Goal: Transaction & Acquisition: Book appointment/travel/reservation

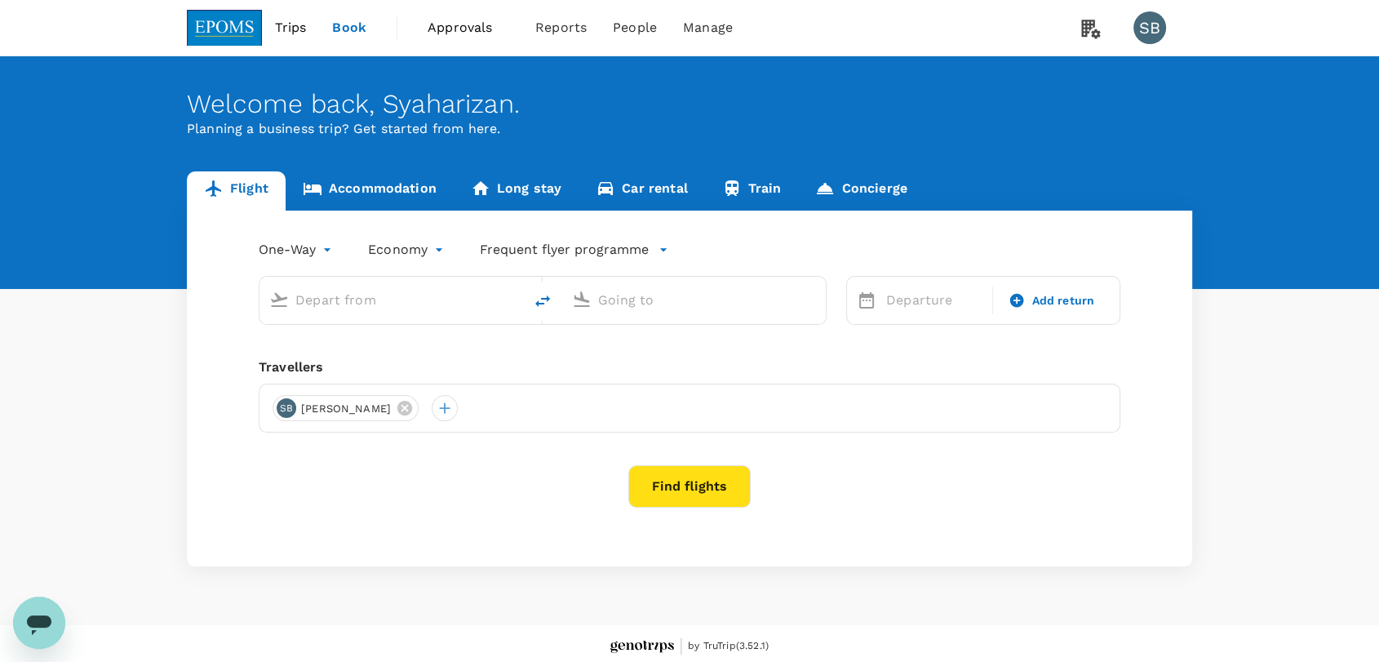
type input "Kuala Lumpur Intl (KUL)"
type input "Kota Kinabalu Intl (BKI)"
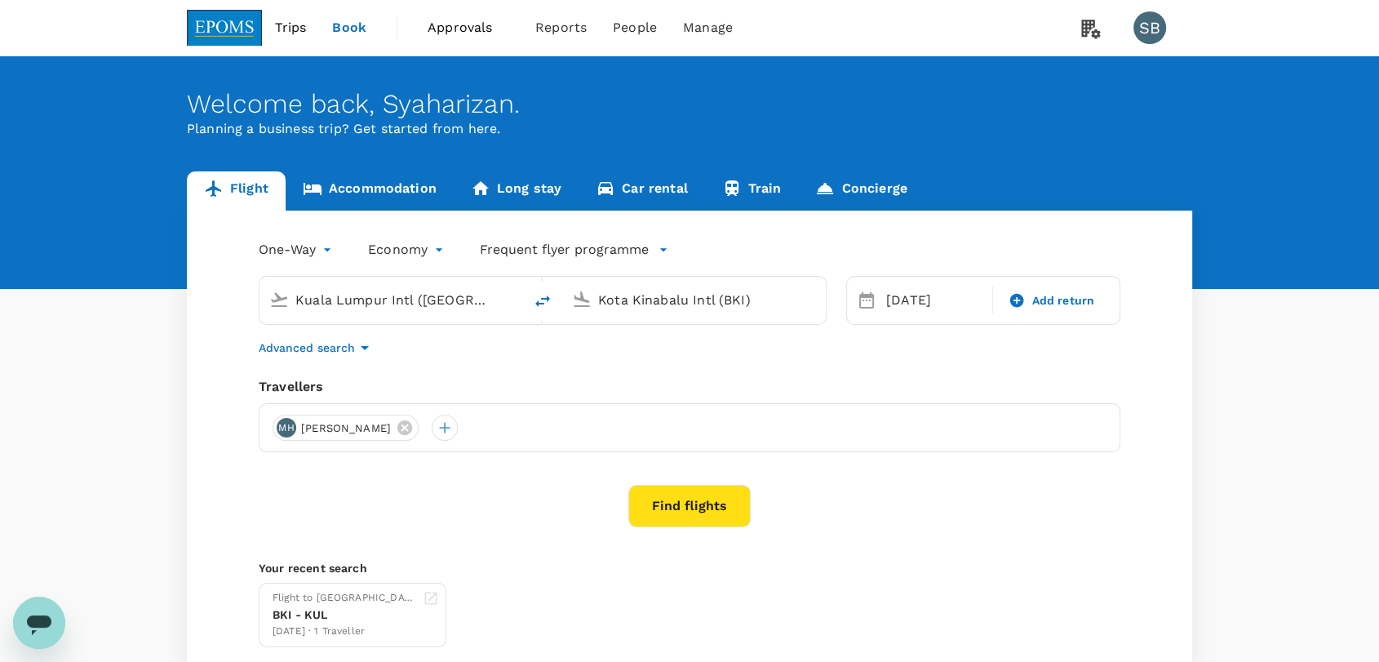
click at [451, 30] on span "Approvals" at bounding box center [469, 28] width 82 height 20
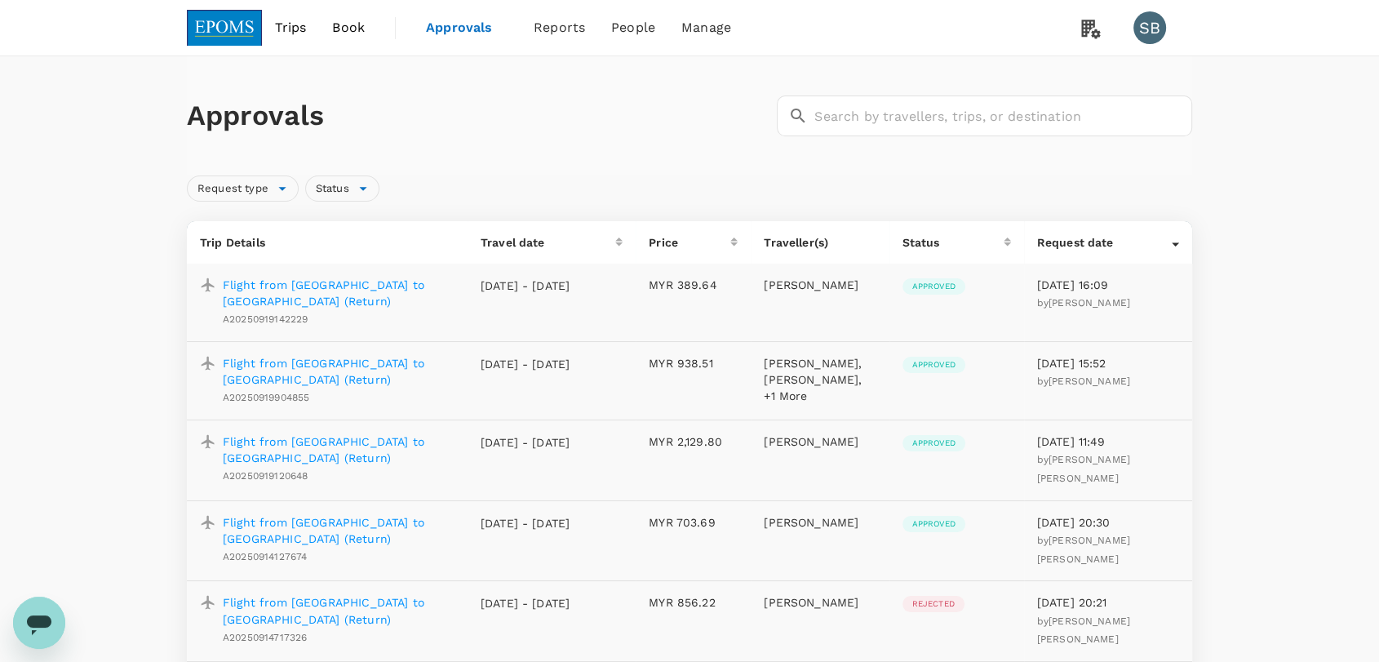
click at [246, 39] on img at bounding box center [224, 28] width 75 height 36
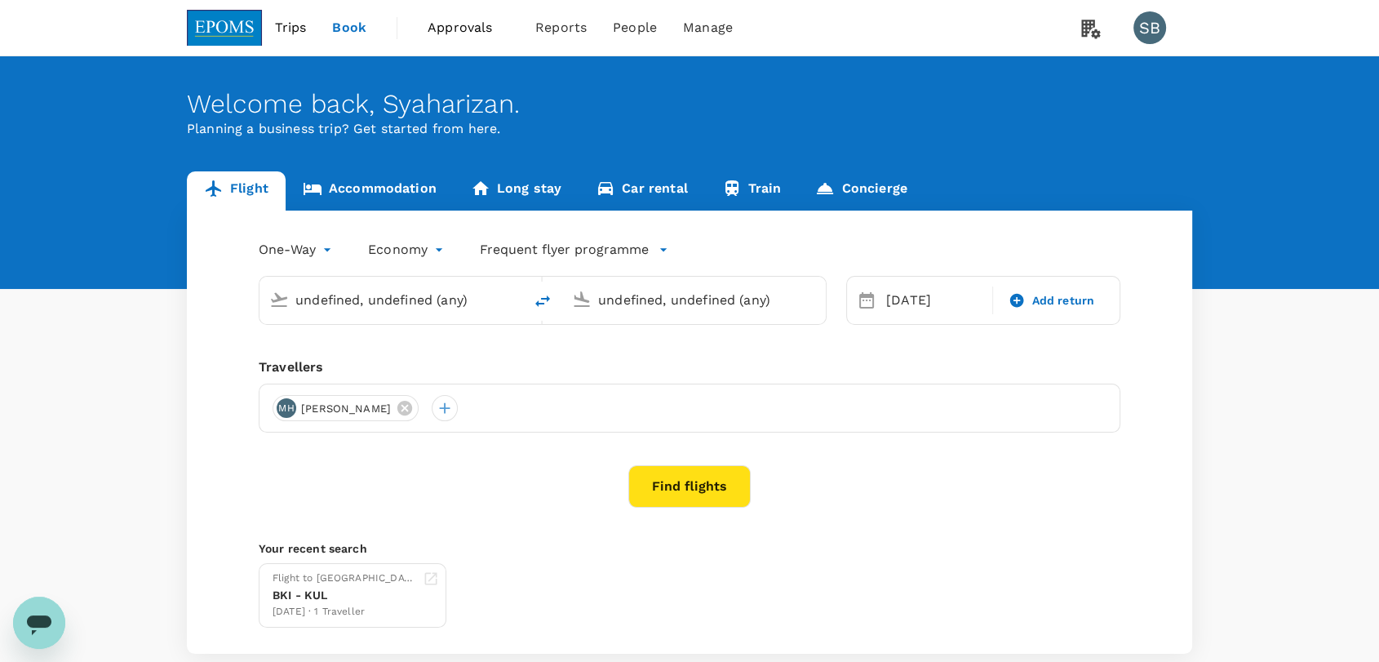
type input "Kuala Lumpur Intl (KUL)"
type input "Kota Kinabalu Intl (BKI)"
type input "Kuala Lumpur Intl (KUL)"
type input "Kota Kinabalu Intl (BKI)"
type input "Kuala Lumpur Intl ([GEOGRAPHIC_DATA])"
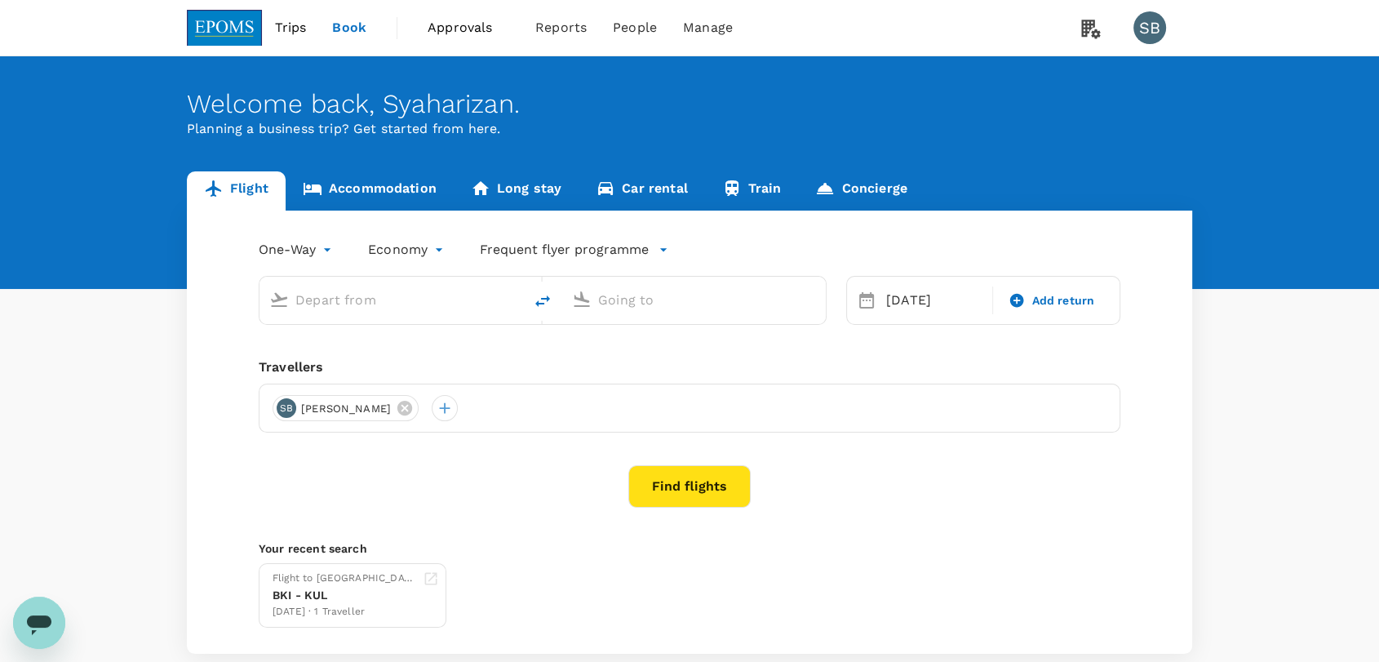
type input "Kota Kinabalu Intl (BKI)"
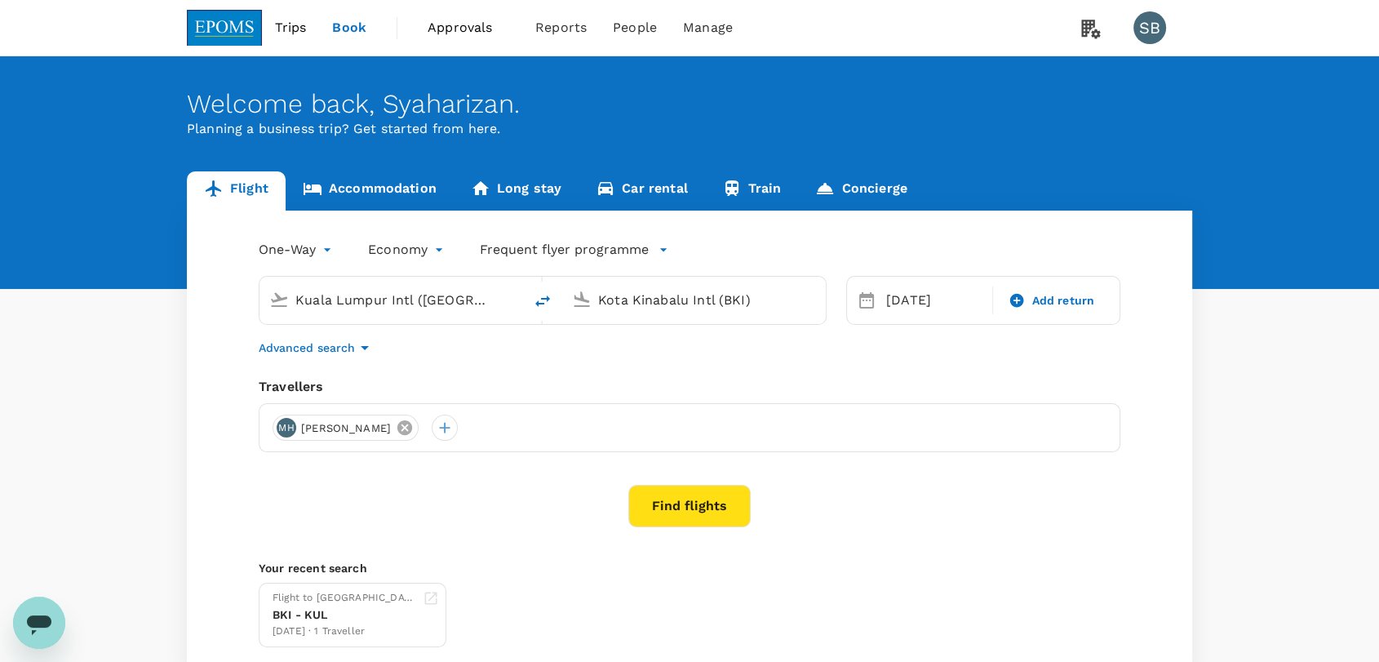
click at [414, 426] on icon at bounding box center [405, 428] width 18 height 18
click at [284, 419] on div at bounding box center [286, 427] width 26 height 26
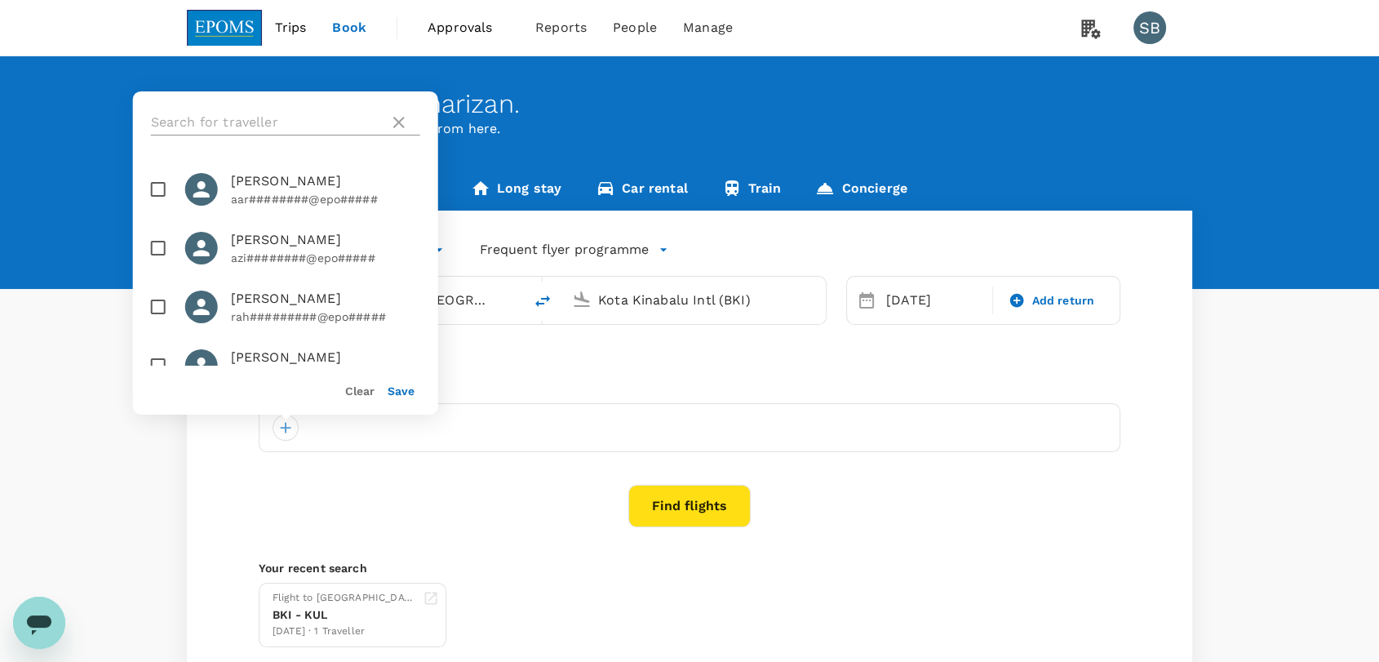
click at [240, 121] on input "text" at bounding box center [267, 122] width 232 height 26
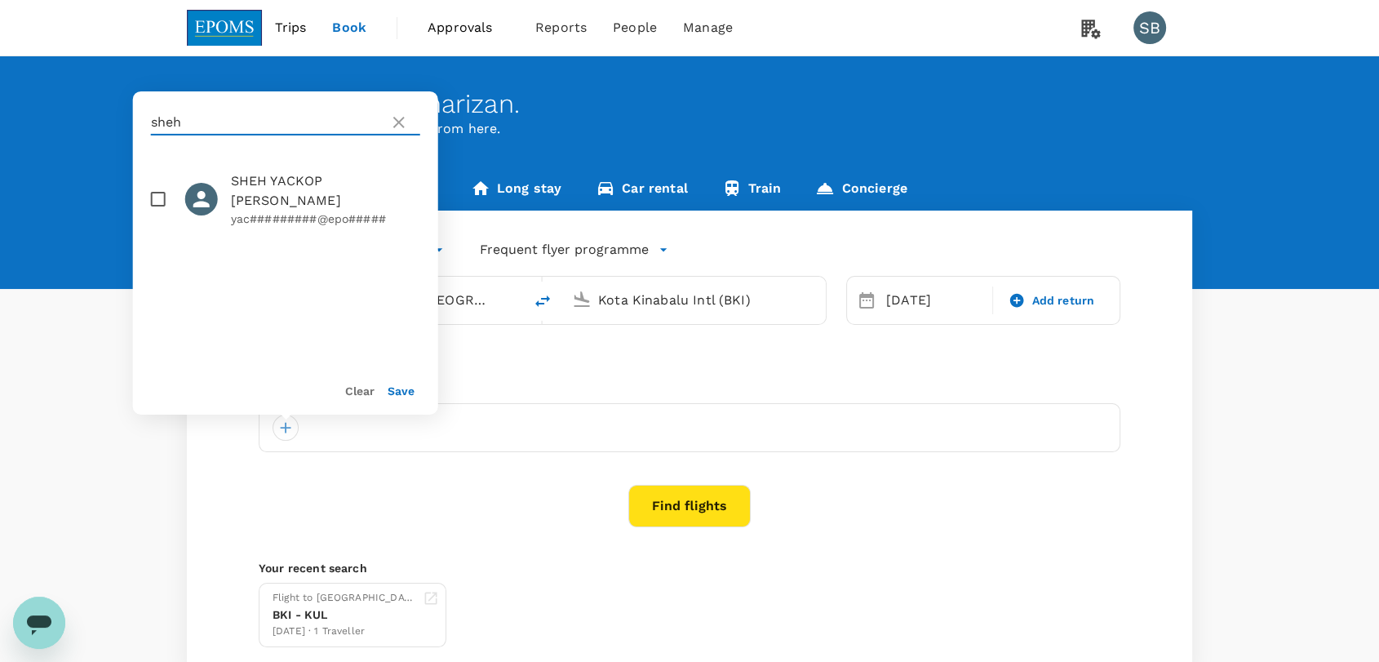
type input "sheh"
click at [153, 193] on input "checkbox" at bounding box center [158, 199] width 34 height 34
checkbox input "true"
click at [405, 388] on button "Save" at bounding box center [401, 390] width 27 height 13
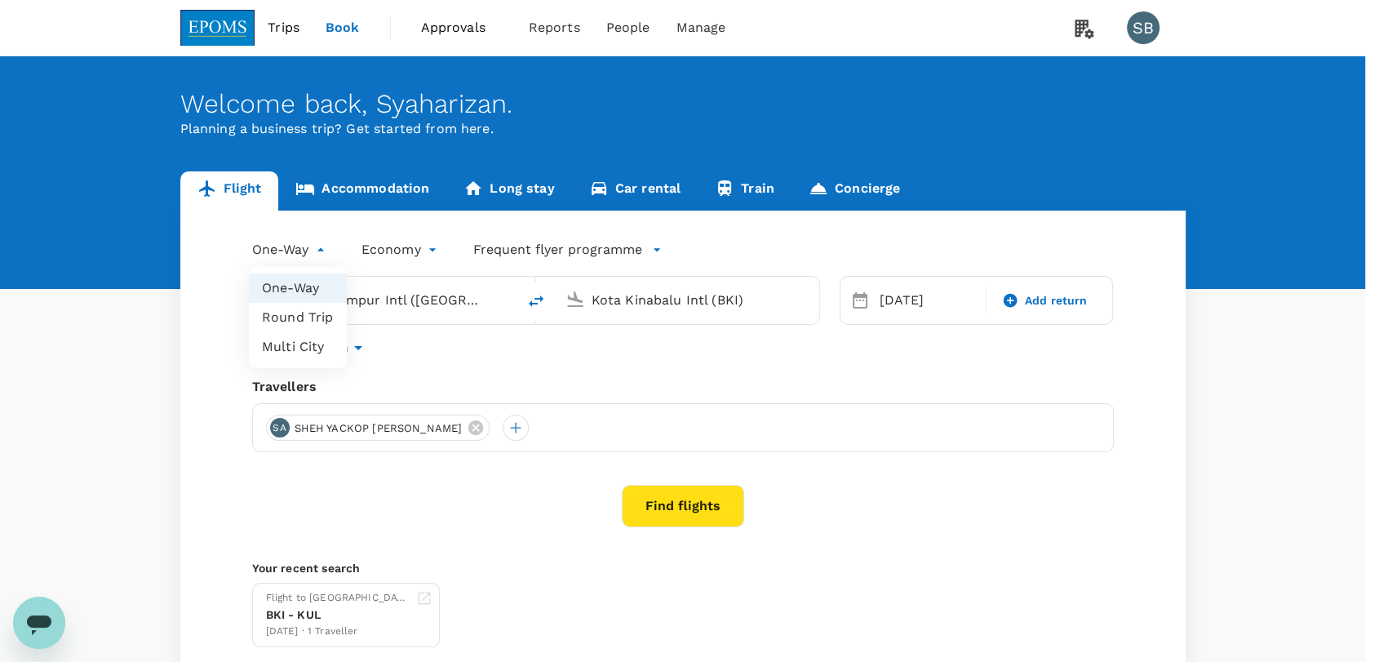
click at [329, 246] on body "Trips Book Approvals 0 Reports People Manage SB Welcome back , Syaharizan . Pla…" at bounding box center [689, 387] width 1379 height 774
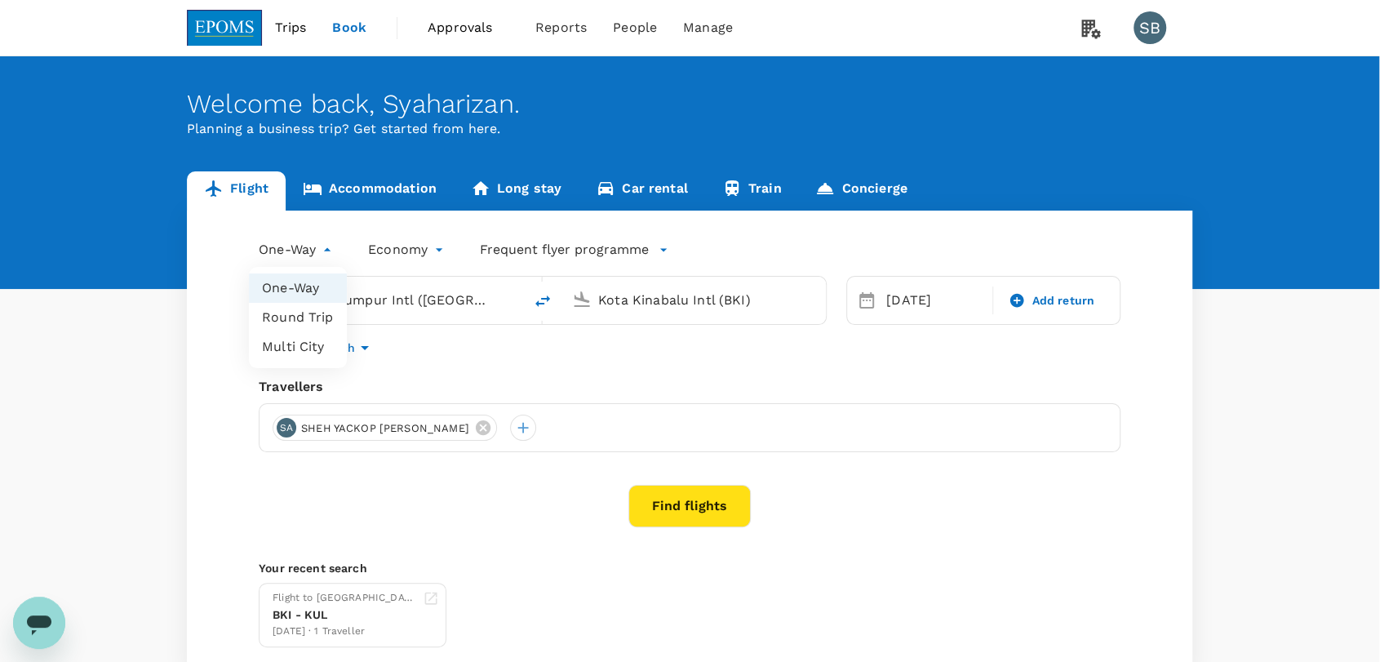
click at [308, 324] on li "Round Trip" at bounding box center [298, 317] width 98 height 29
type input "roundtrip"
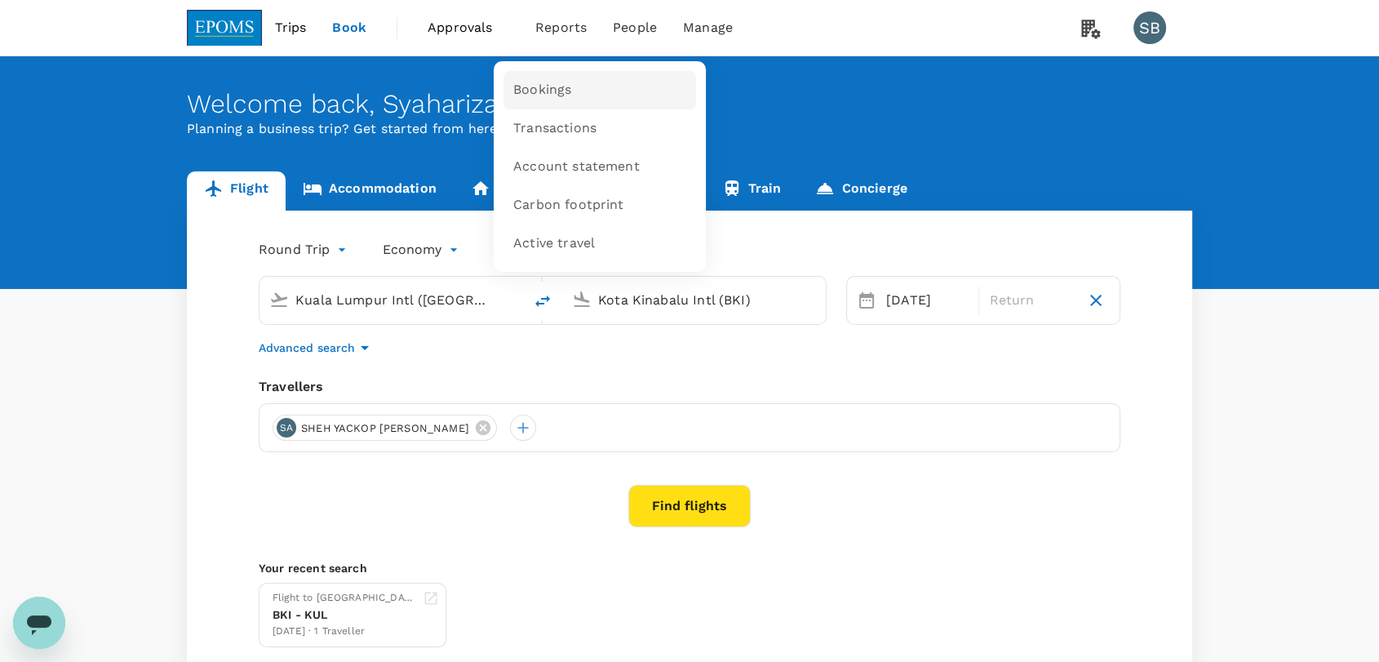
click at [583, 108] on link "Bookings" at bounding box center [599, 90] width 193 height 38
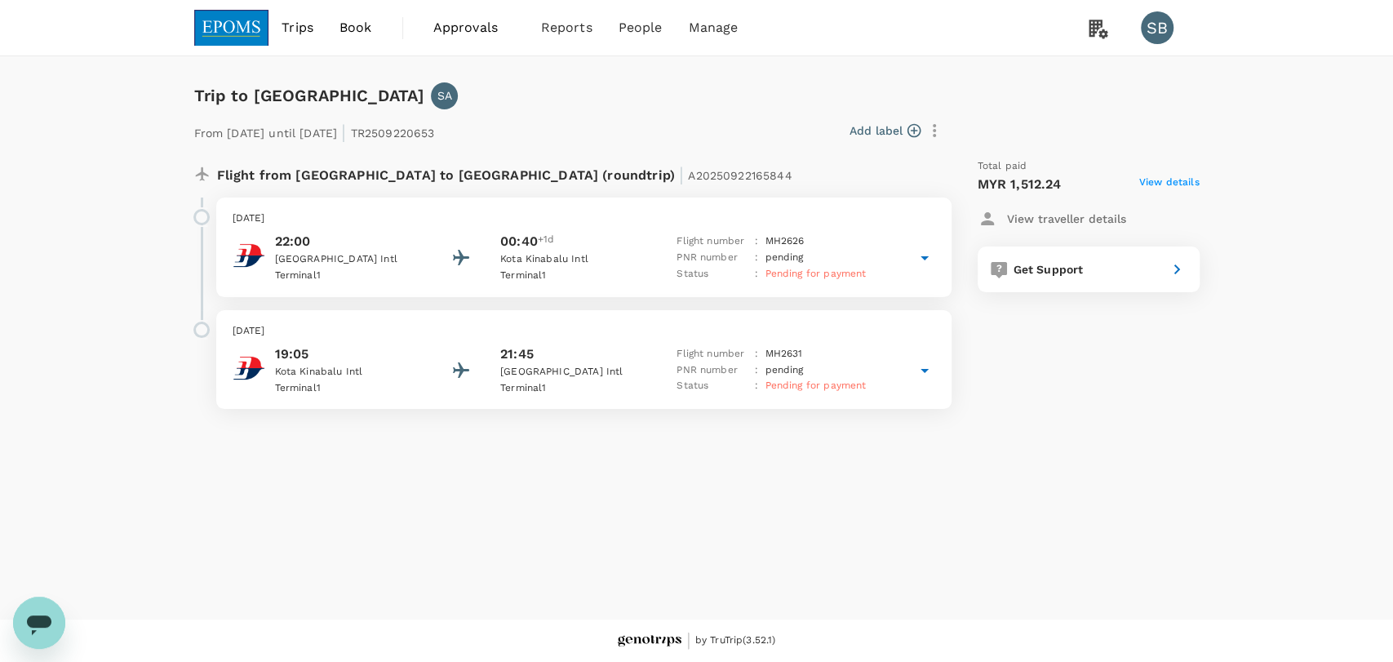
click at [471, 25] on span "Approvals" at bounding box center [474, 28] width 82 height 20
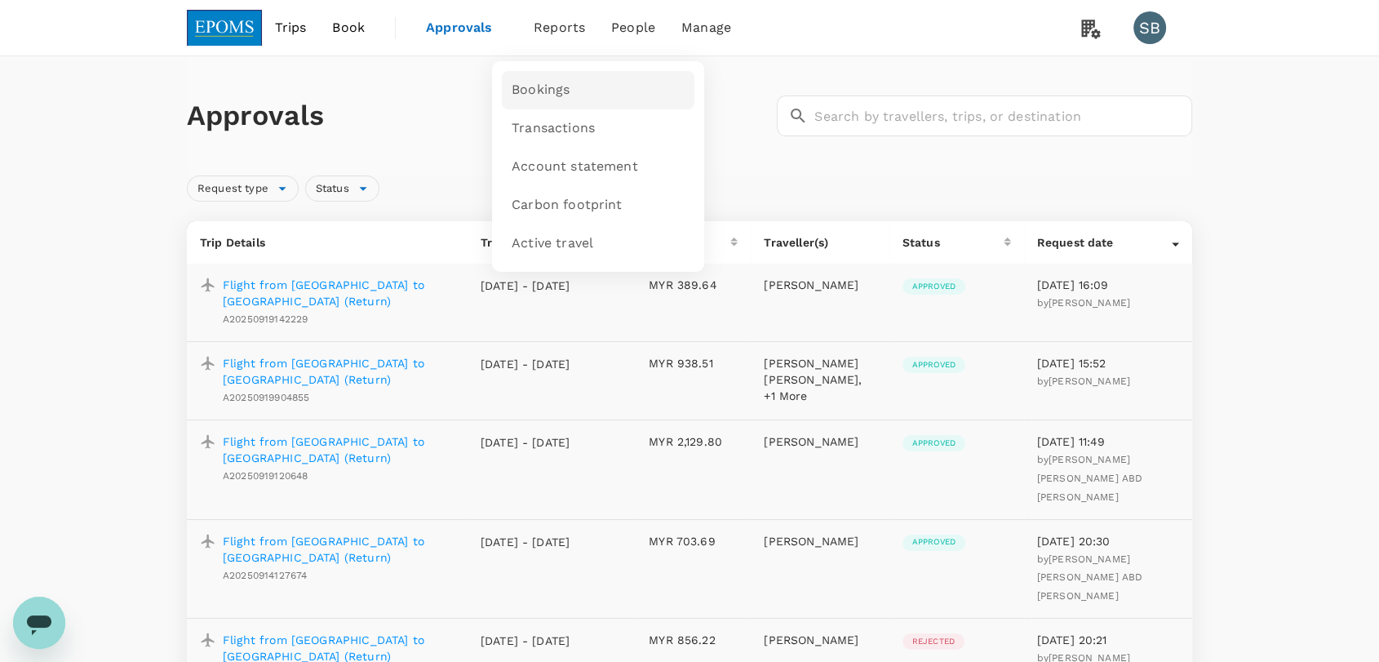
click at [554, 75] on link "Bookings" at bounding box center [598, 90] width 193 height 38
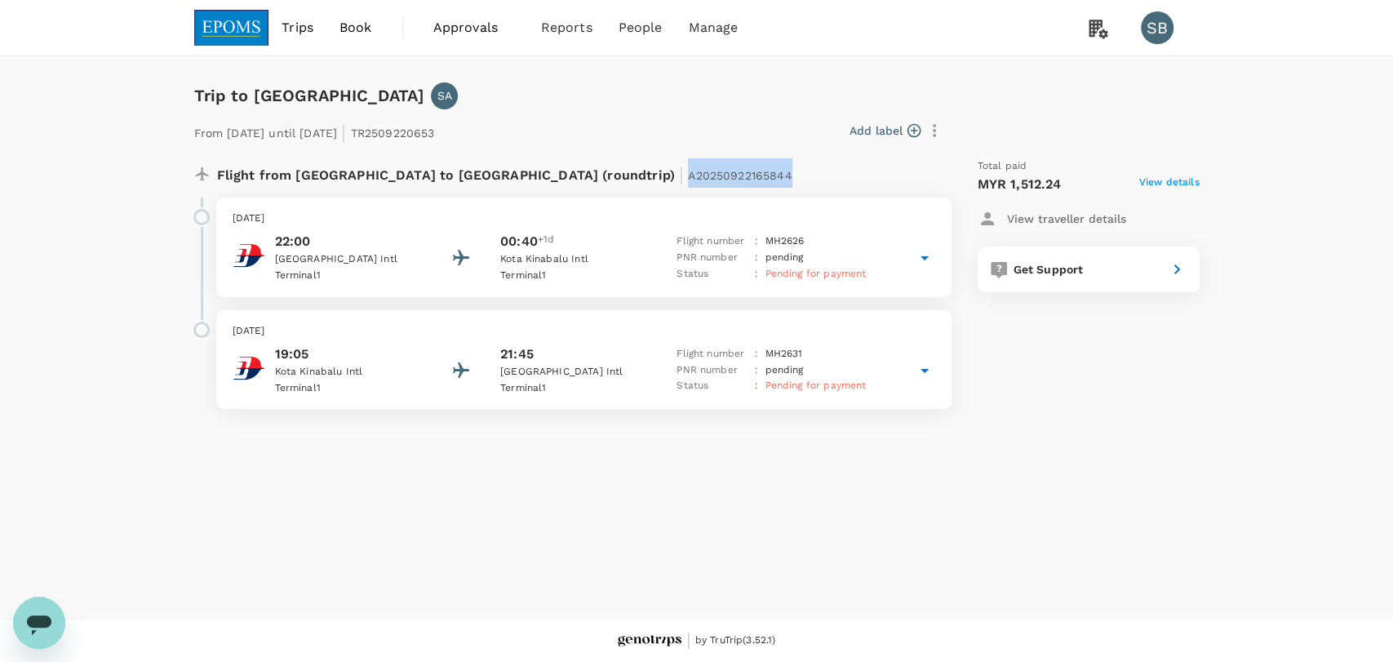
drag, startPoint x: 622, startPoint y: 176, endPoint x: 515, endPoint y: 170, distance: 107.1
click at [515, 170] on div "Flight from [GEOGRAPHIC_DATA] to [GEOGRAPHIC_DATA] (roundtrip) | A20250922165844" at bounding box center [530, 172] width 626 height 29
copy span "A20250922165844"
click at [561, 90] on span "Bookings" at bounding box center [544, 89] width 50 height 16
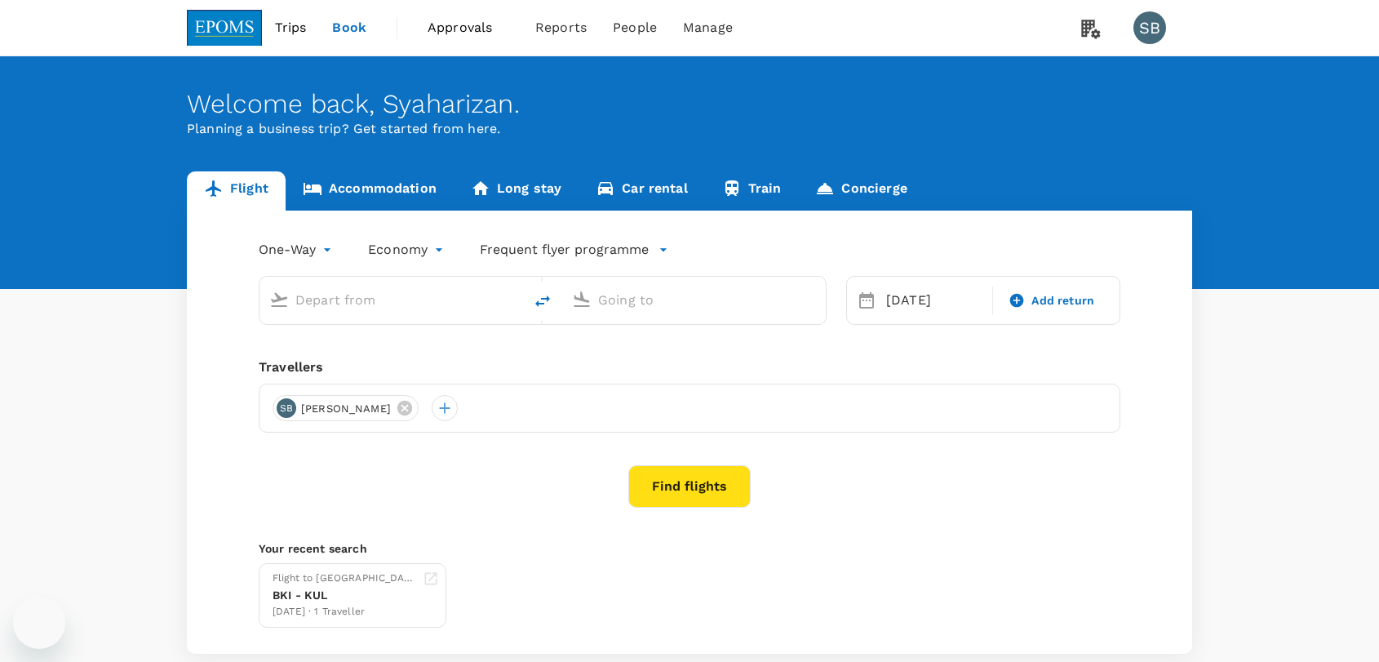
type input "Kuala Lumpur Intl ([GEOGRAPHIC_DATA])"
type input "Kota Kinabalu Intl (BKI)"
